Goal: Find specific page/section

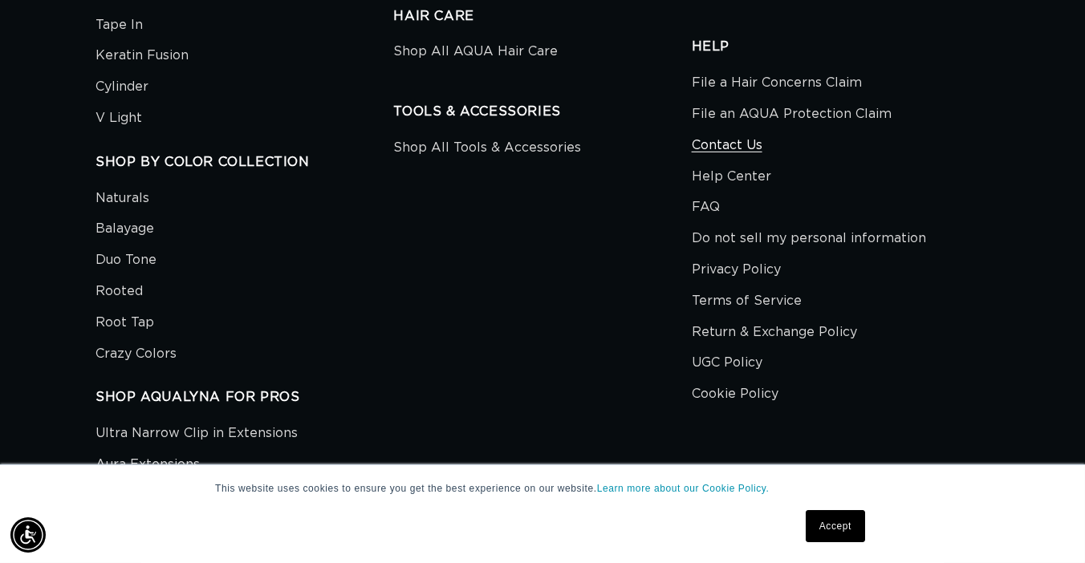
click at [728, 130] on link "Contact Us" at bounding box center [727, 145] width 71 height 31
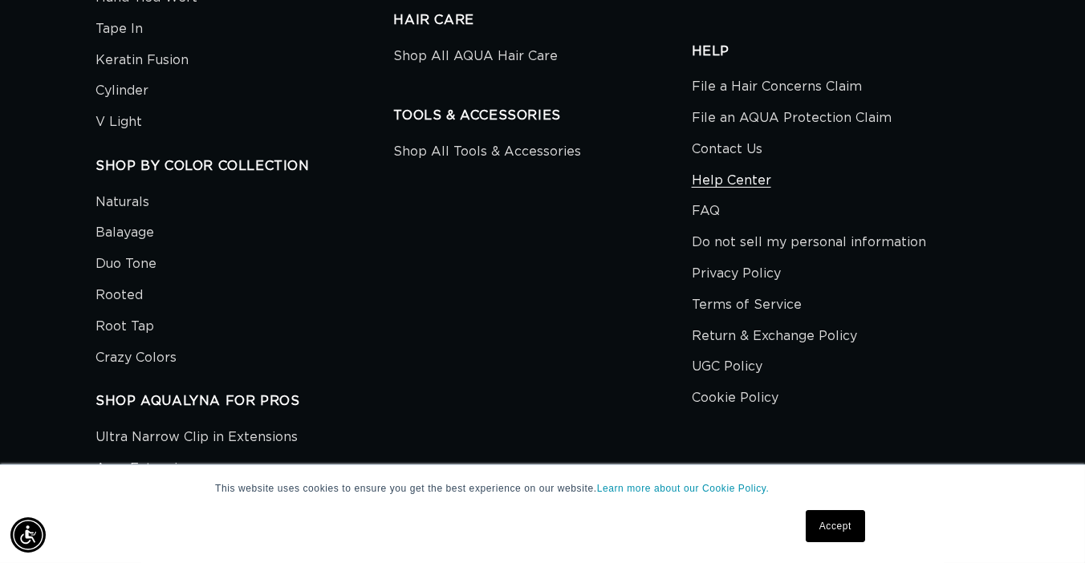
click at [733, 165] on link "Help Center" at bounding box center [731, 180] width 79 height 31
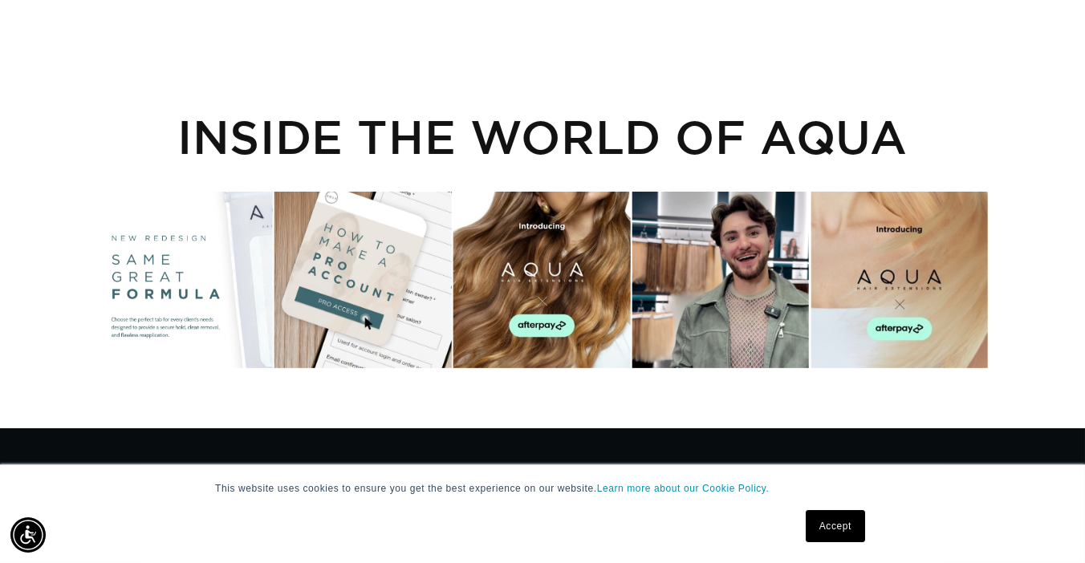
scroll to position [1957, 0]
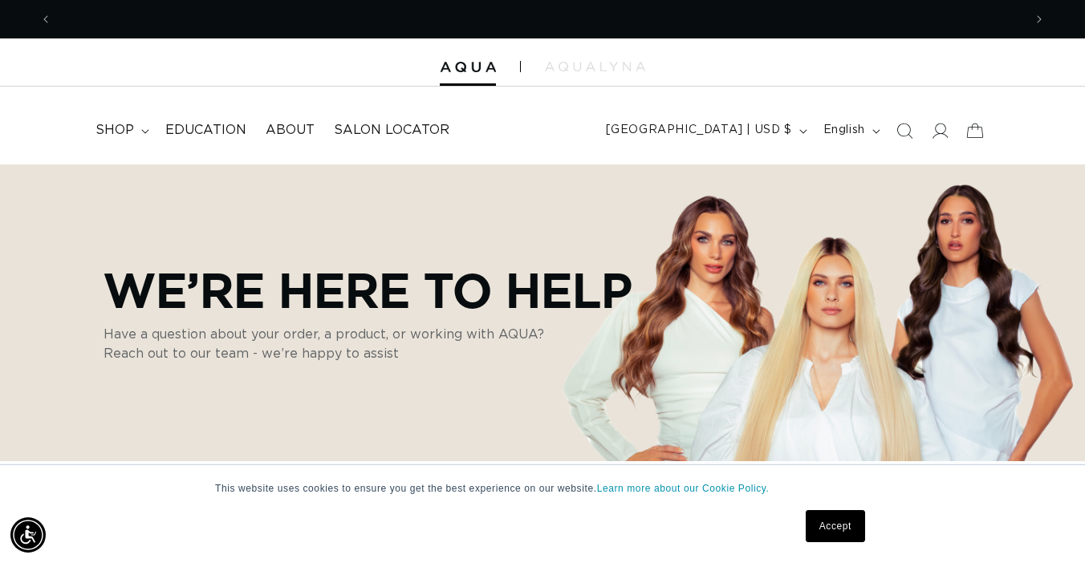
scroll to position [0, 970]
